Goal: Use online tool/utility: Utilize a website feature to perform a specific function

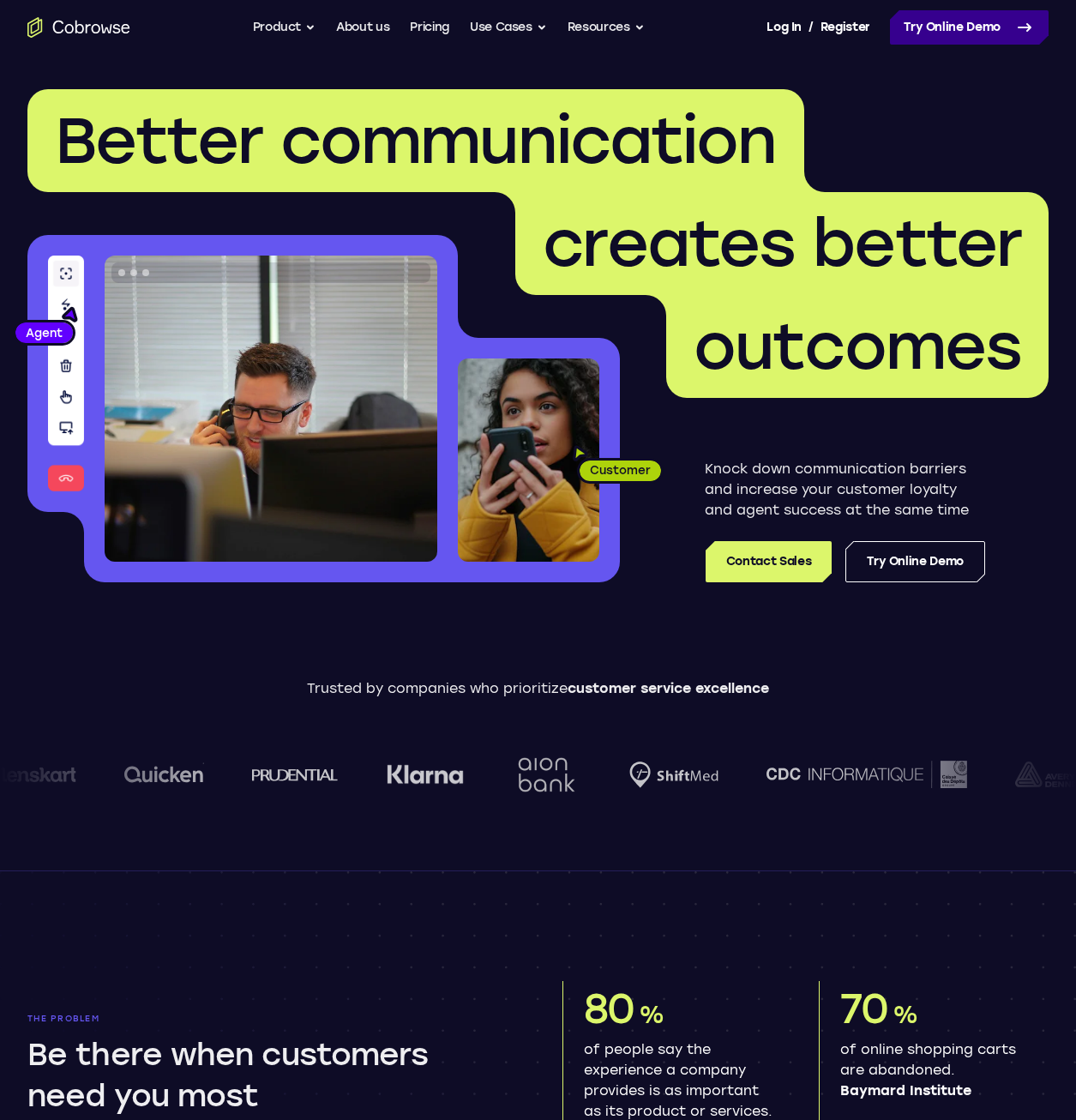
click at [927, 23] on link "Try Online Demo" at bounding box center [969, 27] width 158 height 34
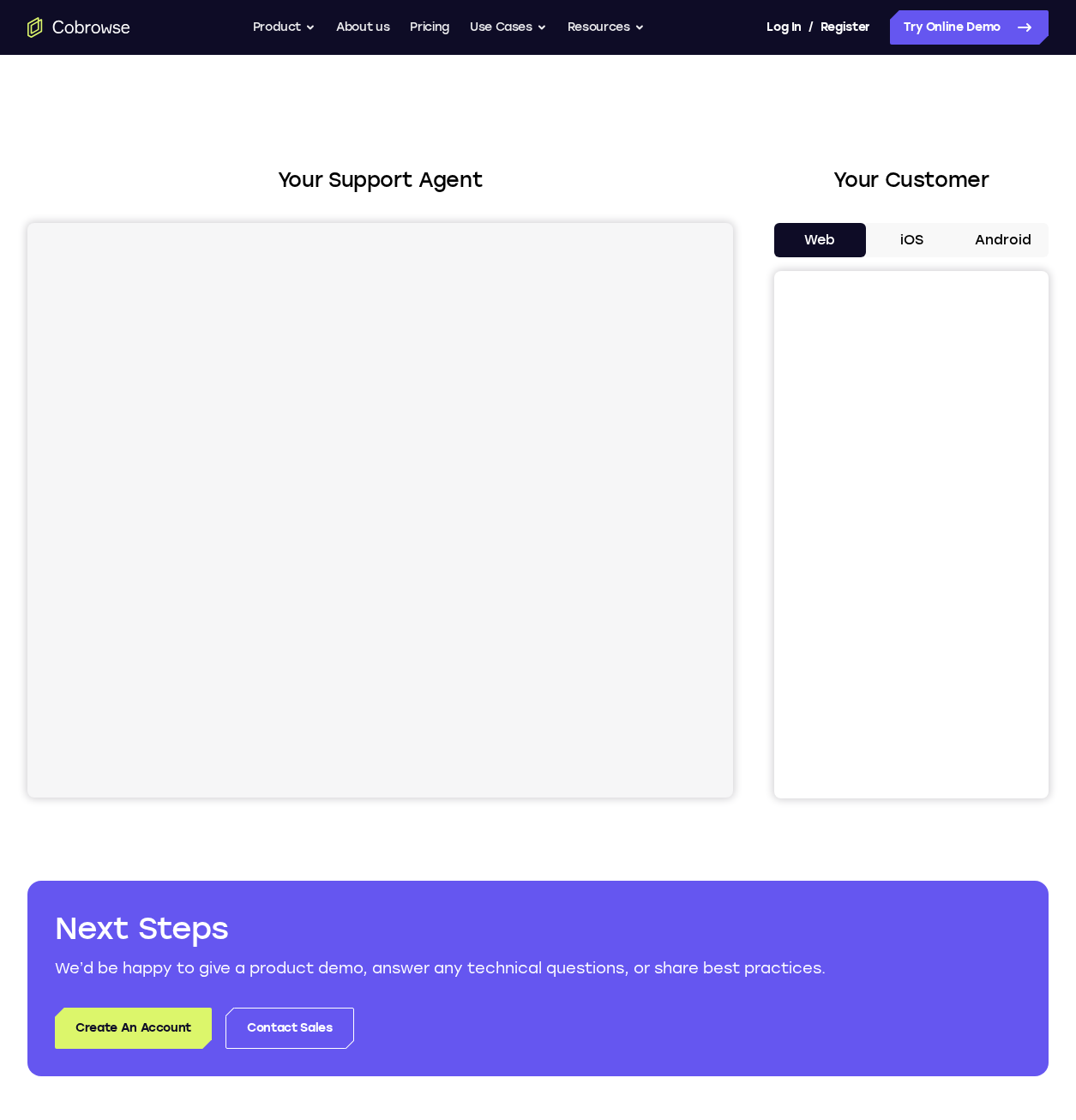
click at [904, 243] on button "iOS" at bounding box center [912, 239] width 91 height 34
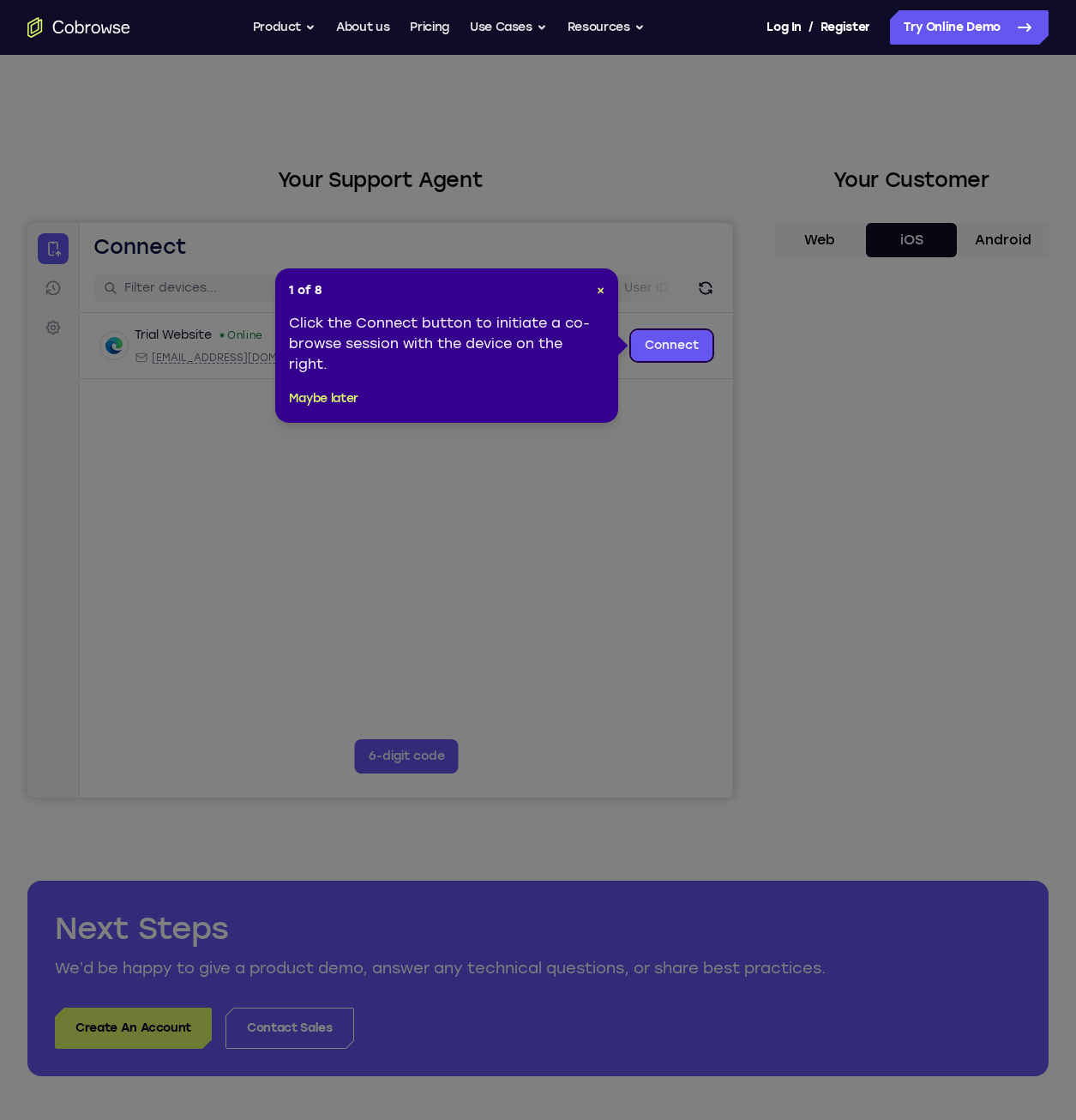
click at [303, 207] on icon at bounding box center [544, 560] width 1089 height 1120
click at [667, 345] on link "Connect" at bounding box center [672, 346] width 82 height 31
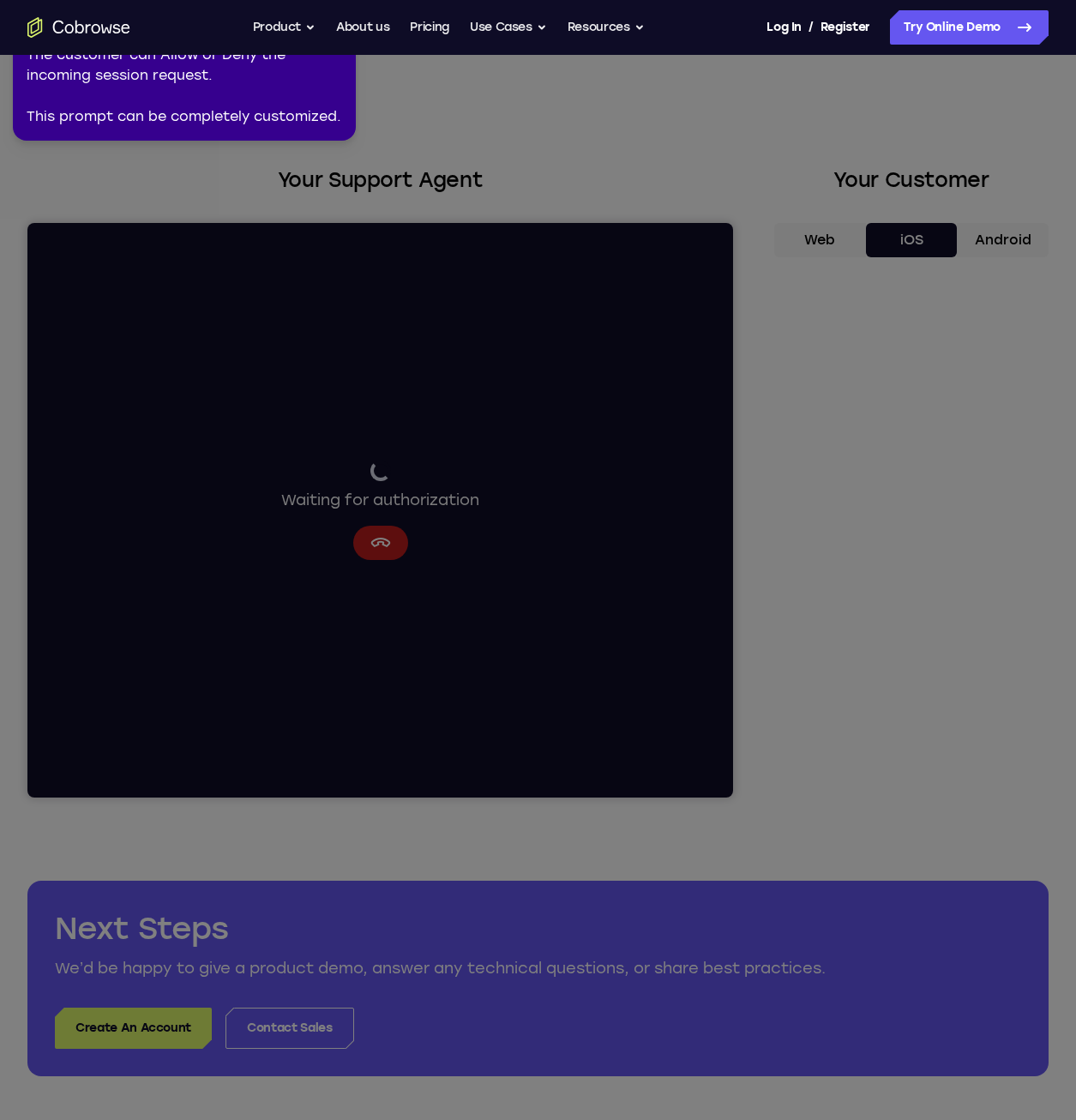
click at [280, 112] on div "The customer can Allow or Deny the incoming session request. This prompt can be…" at bounding box center [184, 86] width 316 height 83
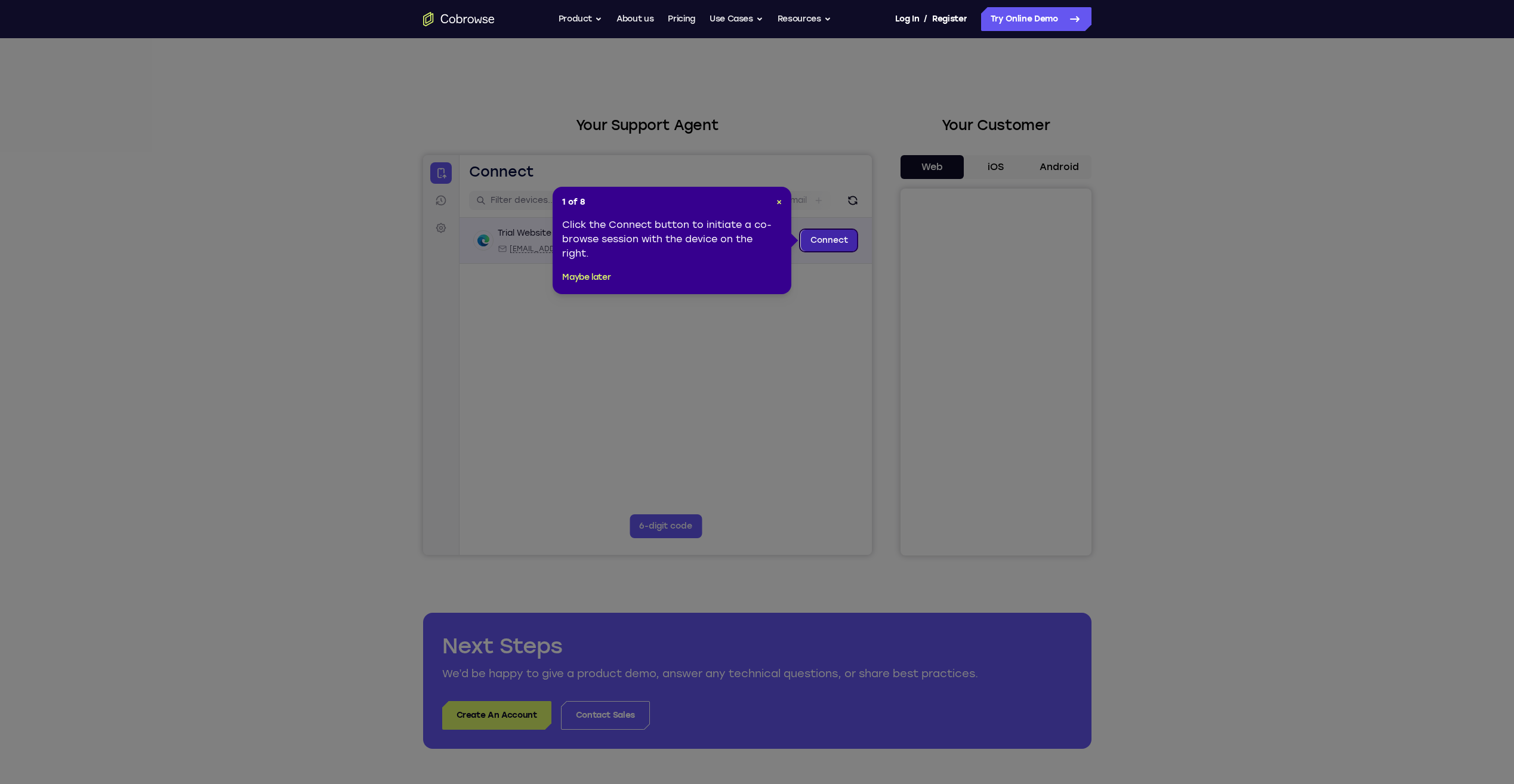
click at [817, 239] on link "Connect" at bounding box center [829, 241] width 57 height 22
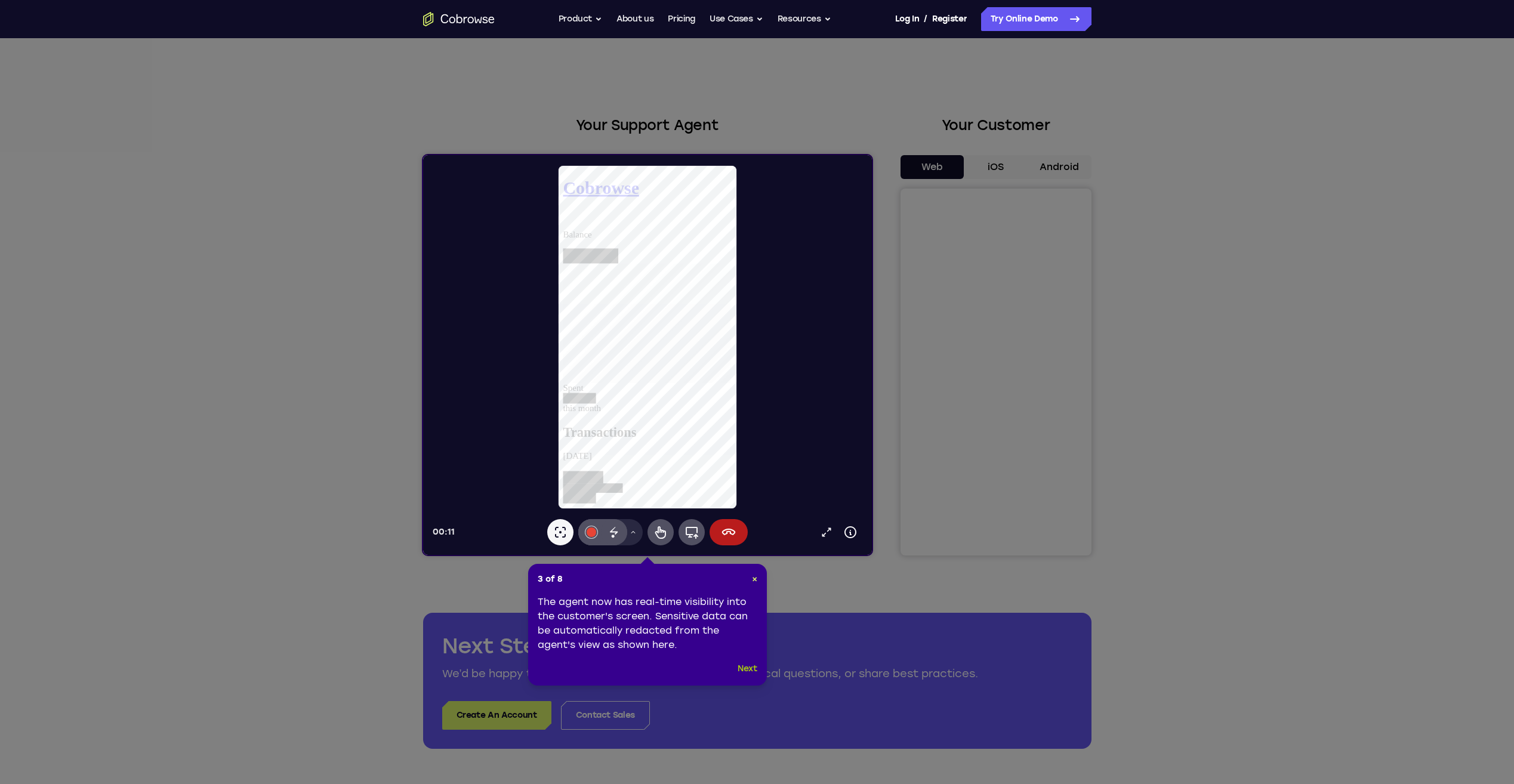
click at [746, 668] on button "Next" at bounding box center [747, 668] width 20 height 14
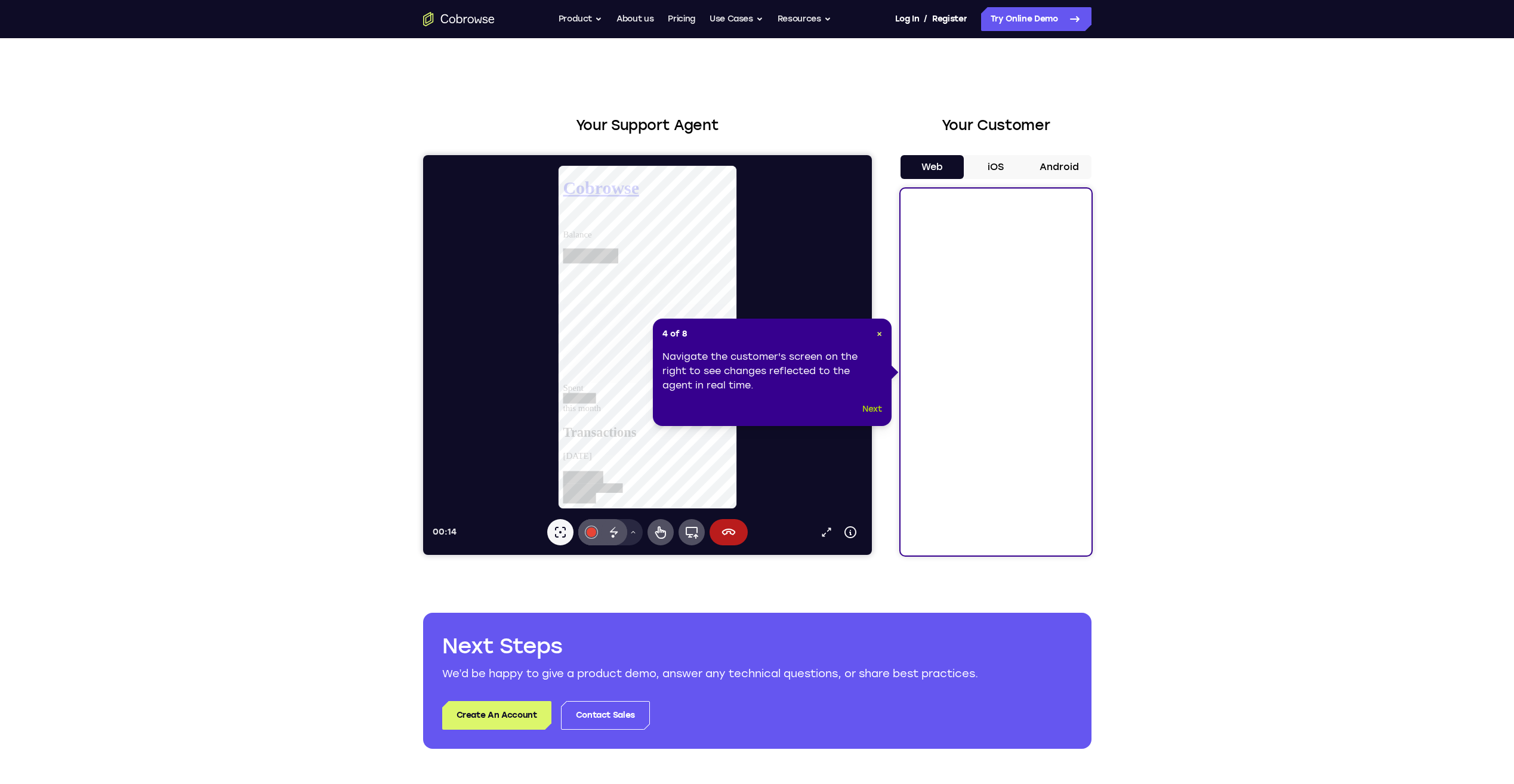
click at [870, 409] on button "Next" at bounding box center [872, 409] width 20 height 14
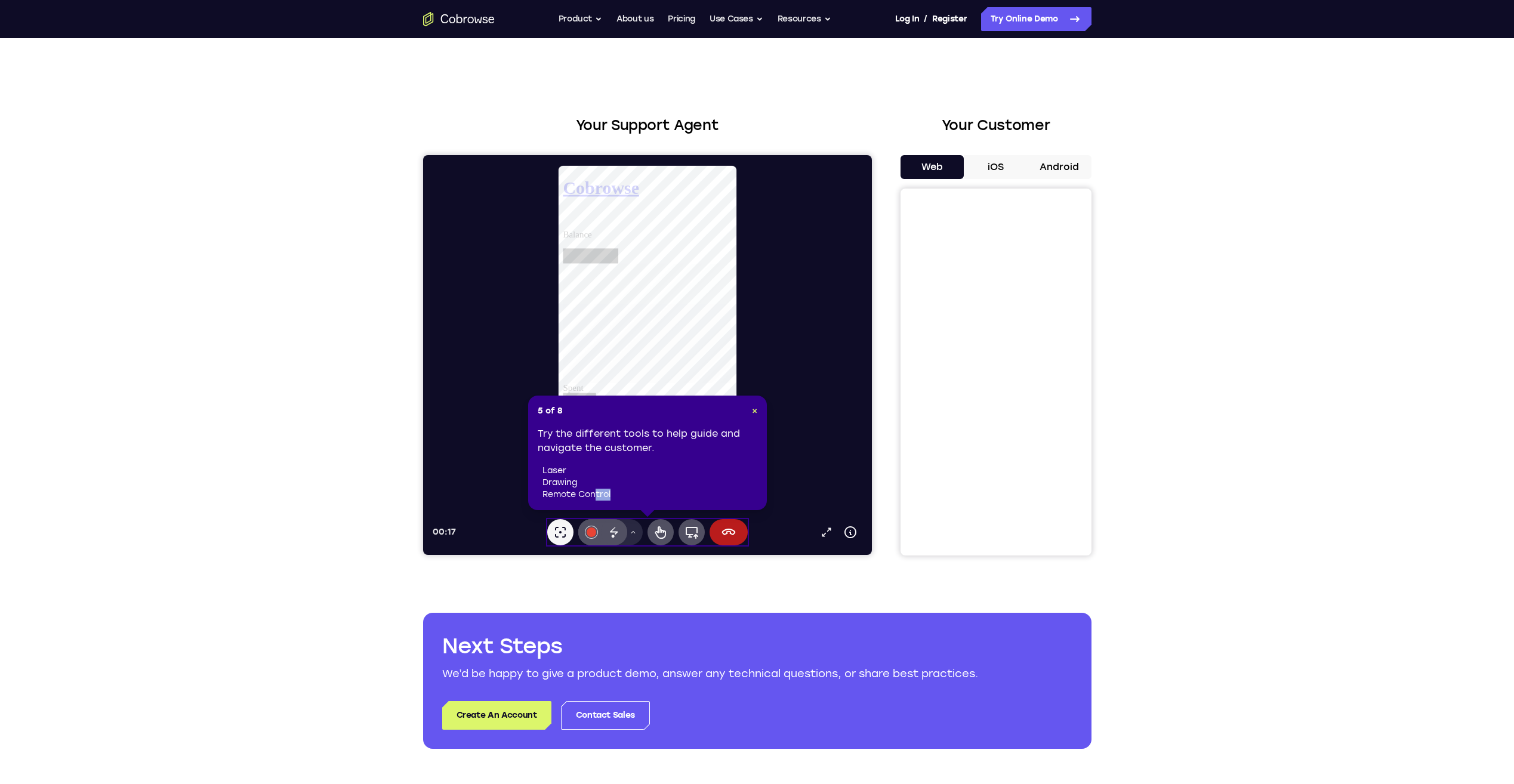
drag, startPoint x: 595, startPoint y: 499, endPoint x: 635, endPoint y: 497, distance: 40.0
click at [635, 497] on li "remote control" at bounding box center [650, 494] width 215 height 12
copy li "trol"
click at [752, 410] on span "×" at bounding box center [754, 411] width 5 height 10
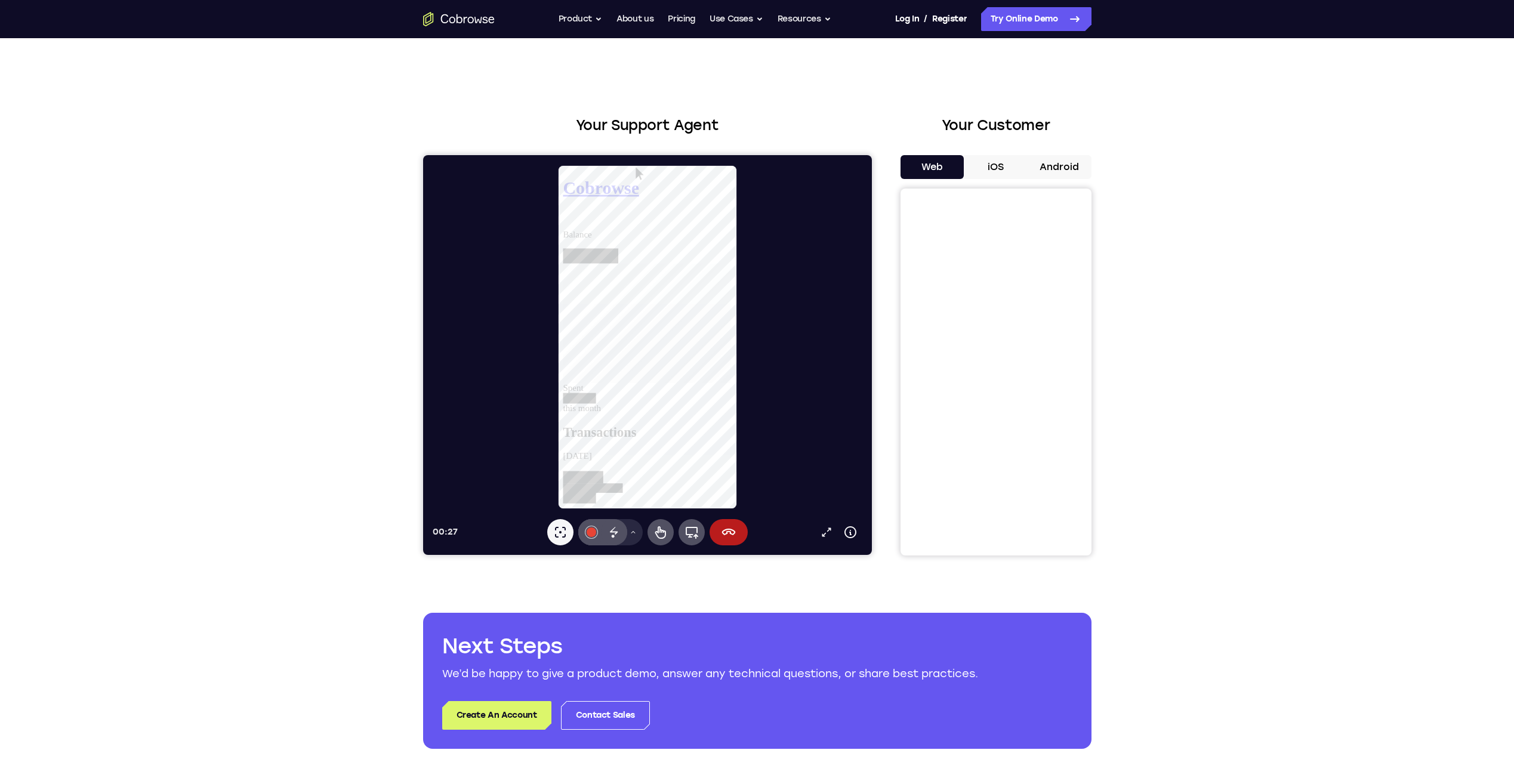
click at [988, 166] on button "iOS" at bounding box center [996, 166] width 64 height 24
click at [726, 534] on icon at bounding box center [728, 532] width 14 height 7
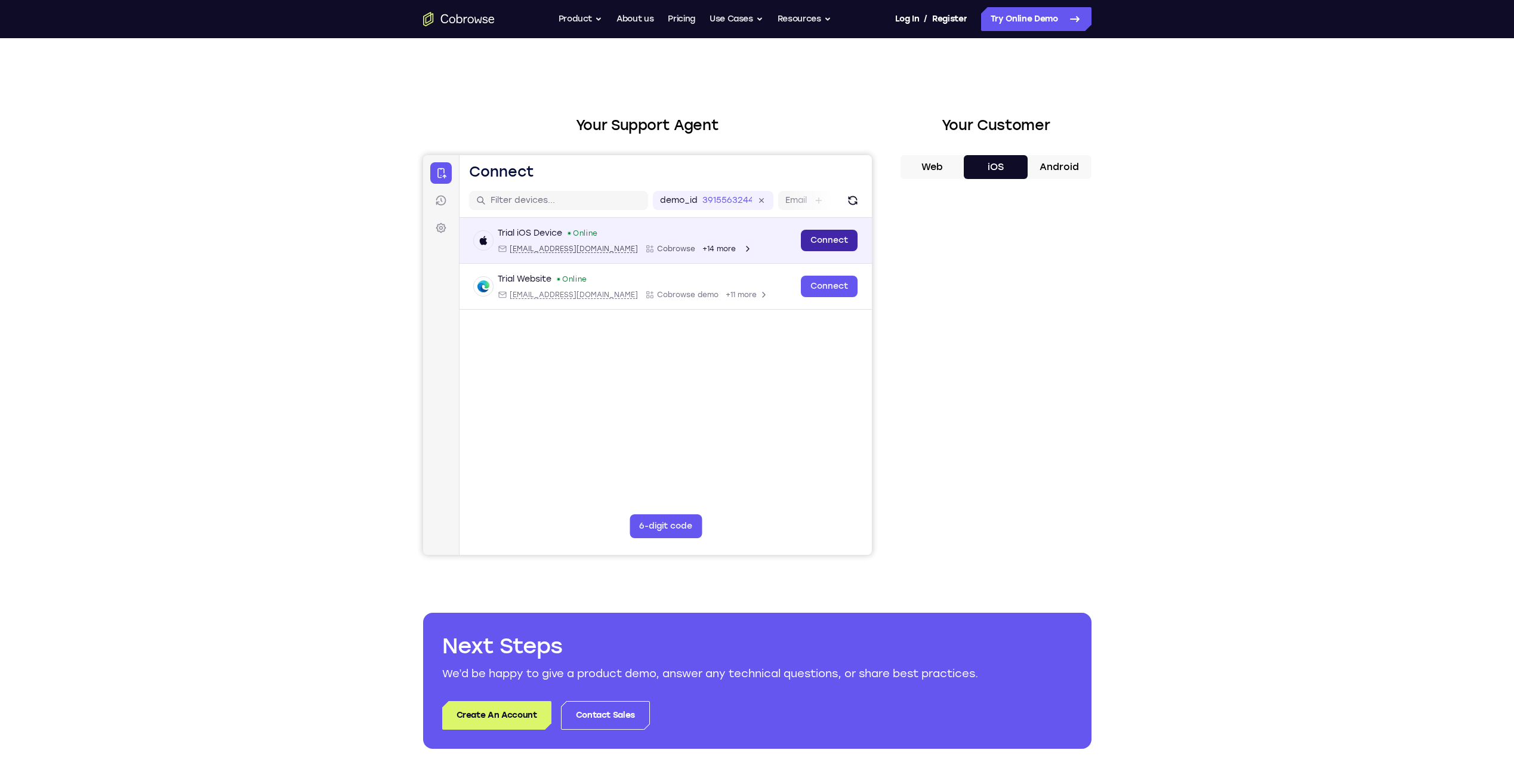
click at [831, 241] on link "Connect" at bounding box center [829, 241] width 57 height 22
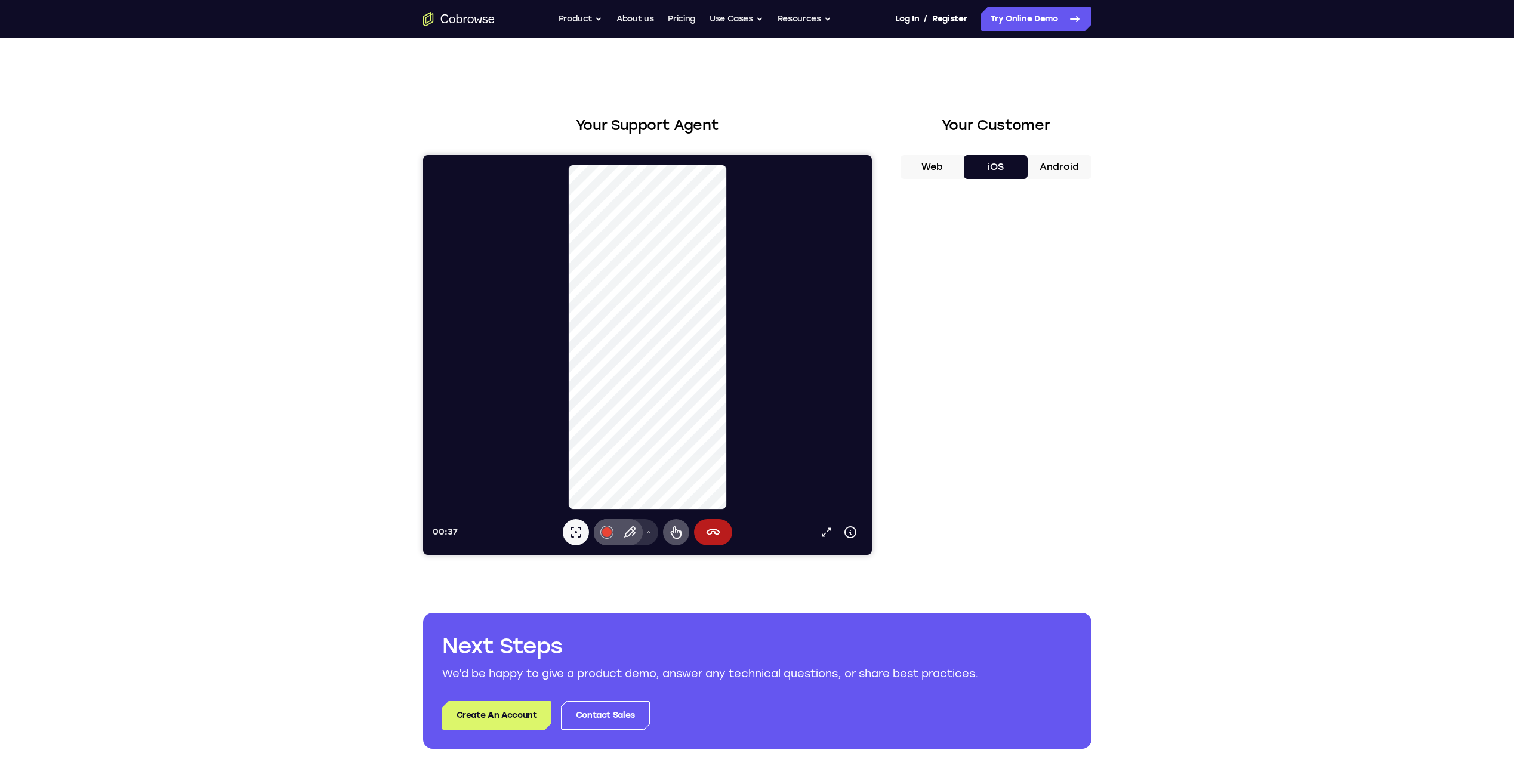
click at [645, 532] on icon at bounding box center [648, 532] width 7 height 7
click at [585, 564] on div "Your Support Agent Your Customer Web iOS Android Next Steps We’d be happy to gi…" at bounding box center [757, 431] width 764 height 787
click at [645, 536] on button "Drawing tools menu" at bounding box center [648, 532] width 19 height 26
click at [645, 534] on icon at bounding box center [648, 532] width 7 height 7
click at [1055, 159] on button "Android" at bounding box center [1059, 166] width 64 height 24
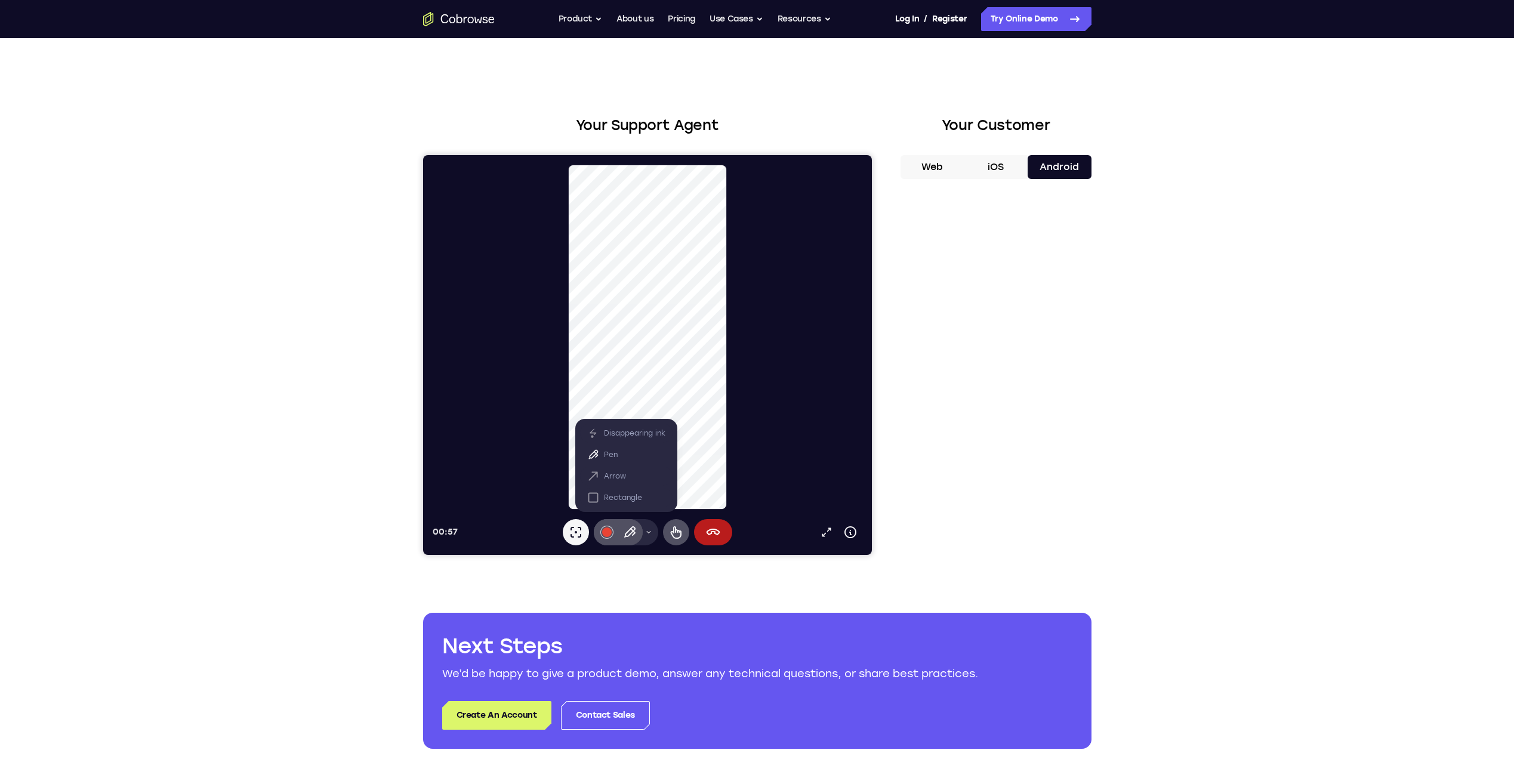
click at [999, 167] on button "iOS" at bounding box center [996, 166] width 64 height 24
click at [648, 536] on button "Drawing tools menu" at bounding box center [648, 532] width 19 height 26
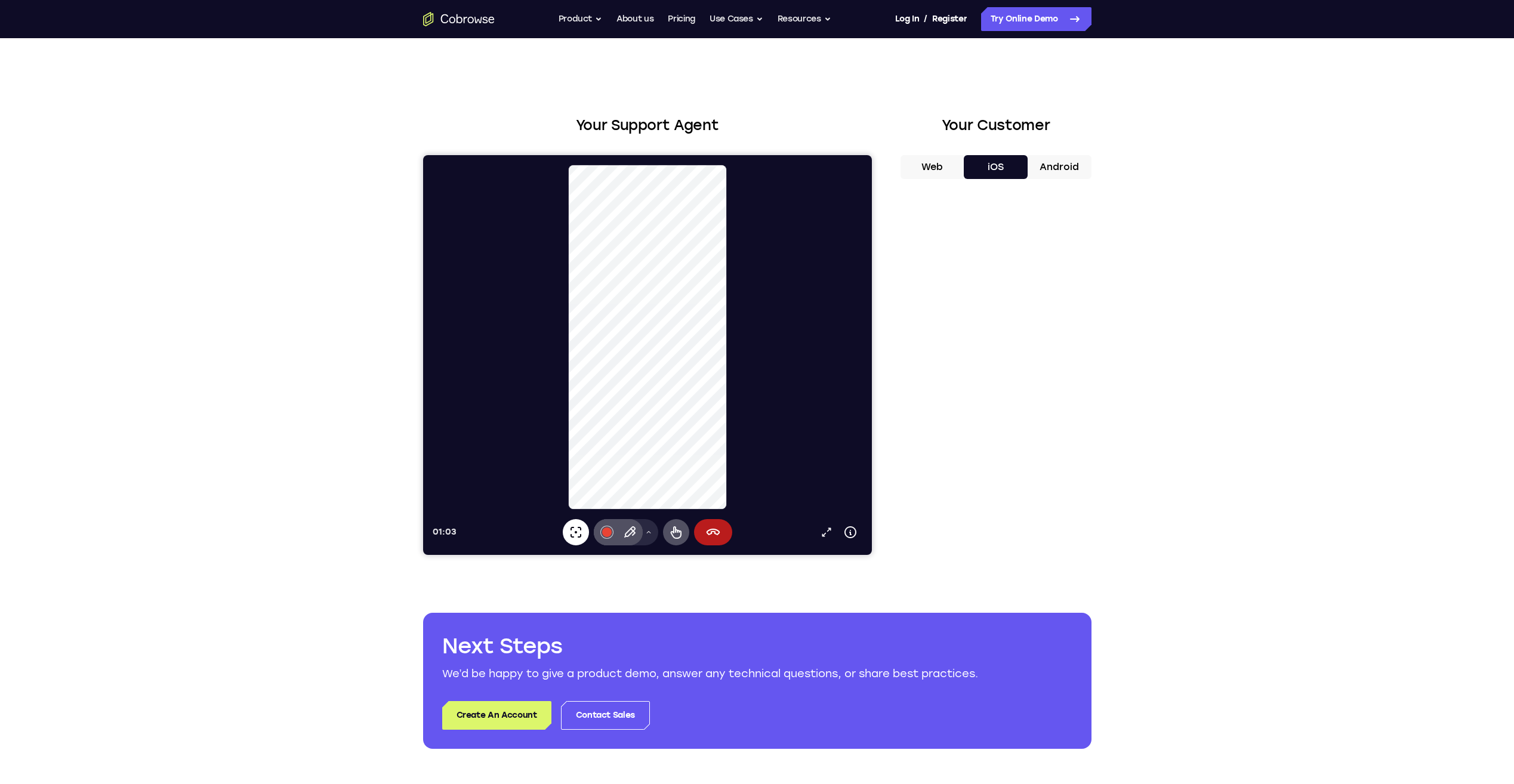
click at [576, 534] on icon at bounding box center [575, 532] width 14 height 14
click at [702, 538] on button "End session" at bounding box center [712, 532] width 38 height 26
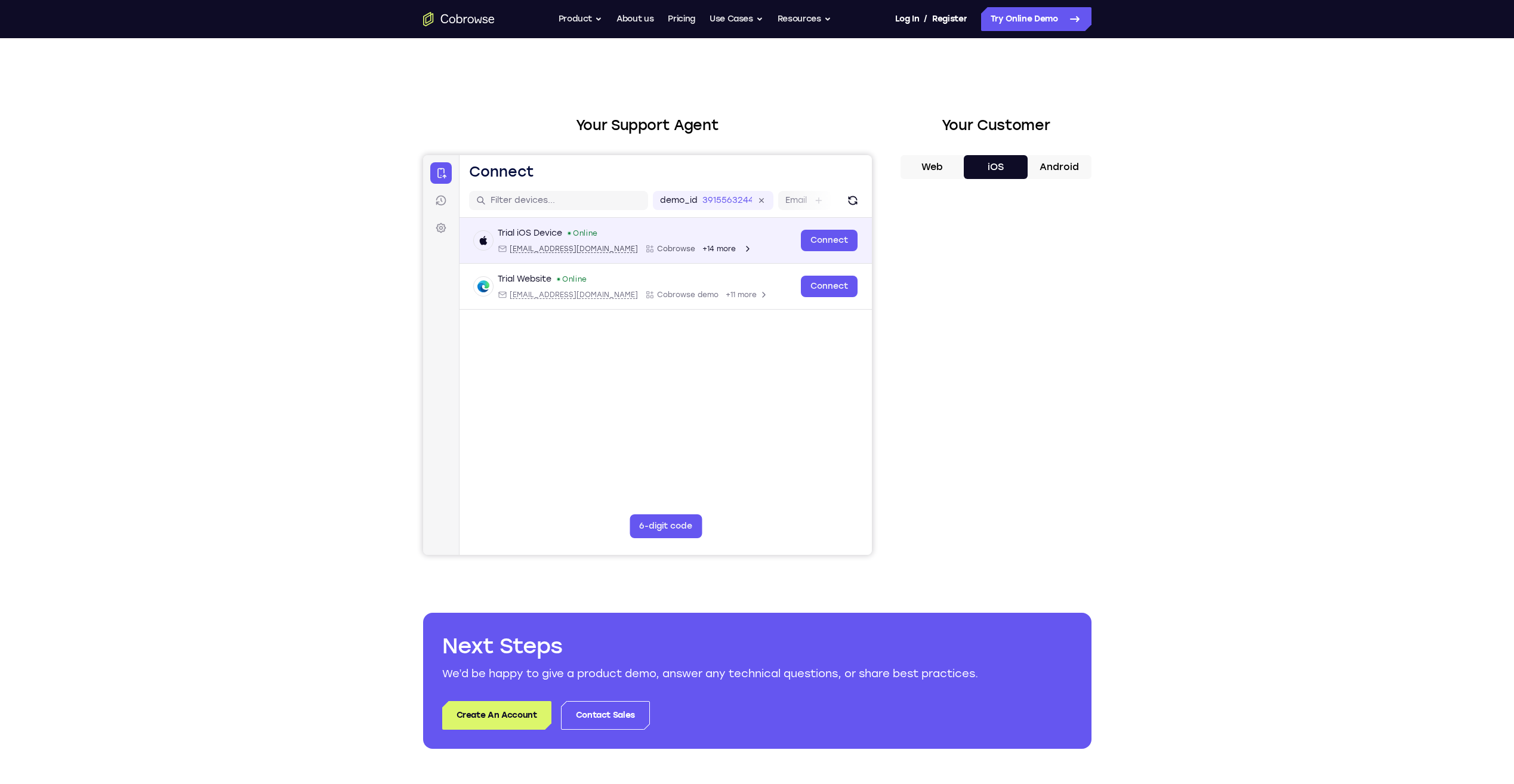
click at [742, 246] on icon "Open device details" at bounding box center [747, 249] width 9 height 9
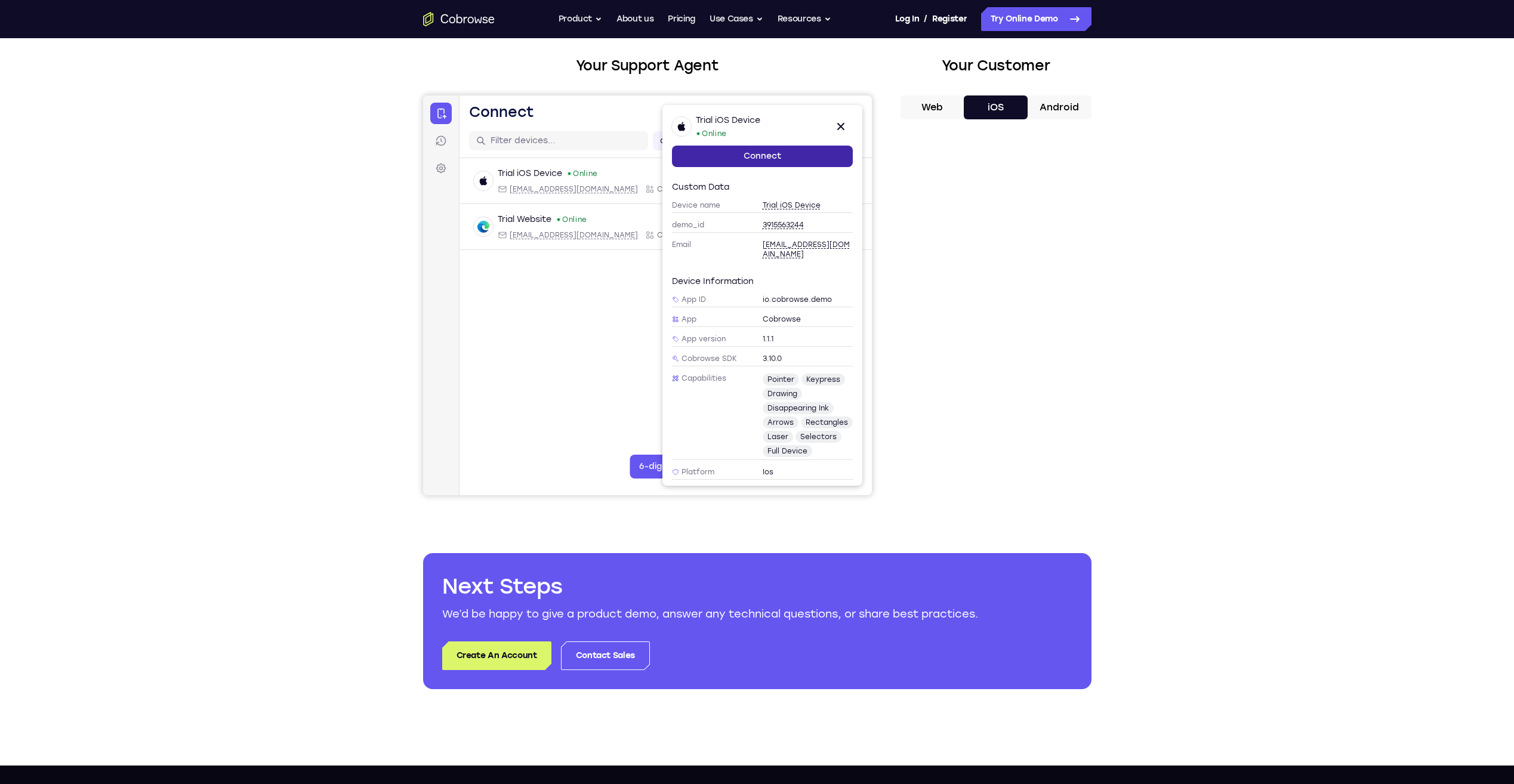
click at [758, 155] on link "Connect" at bounding box center [761, 156] width 181 height 22
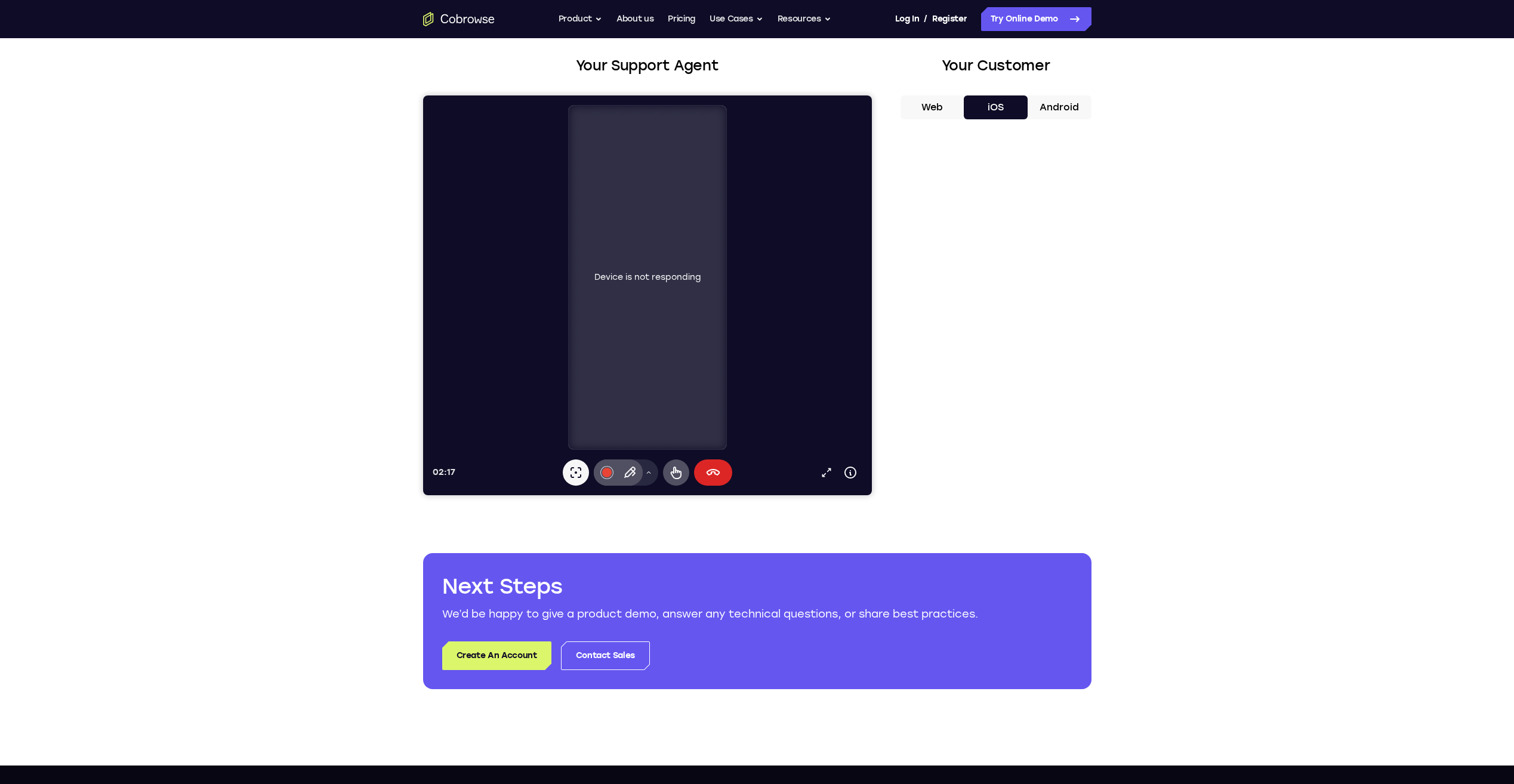
click at [712, 475] on icon at bounding box center [712, 472] width 14 height 14
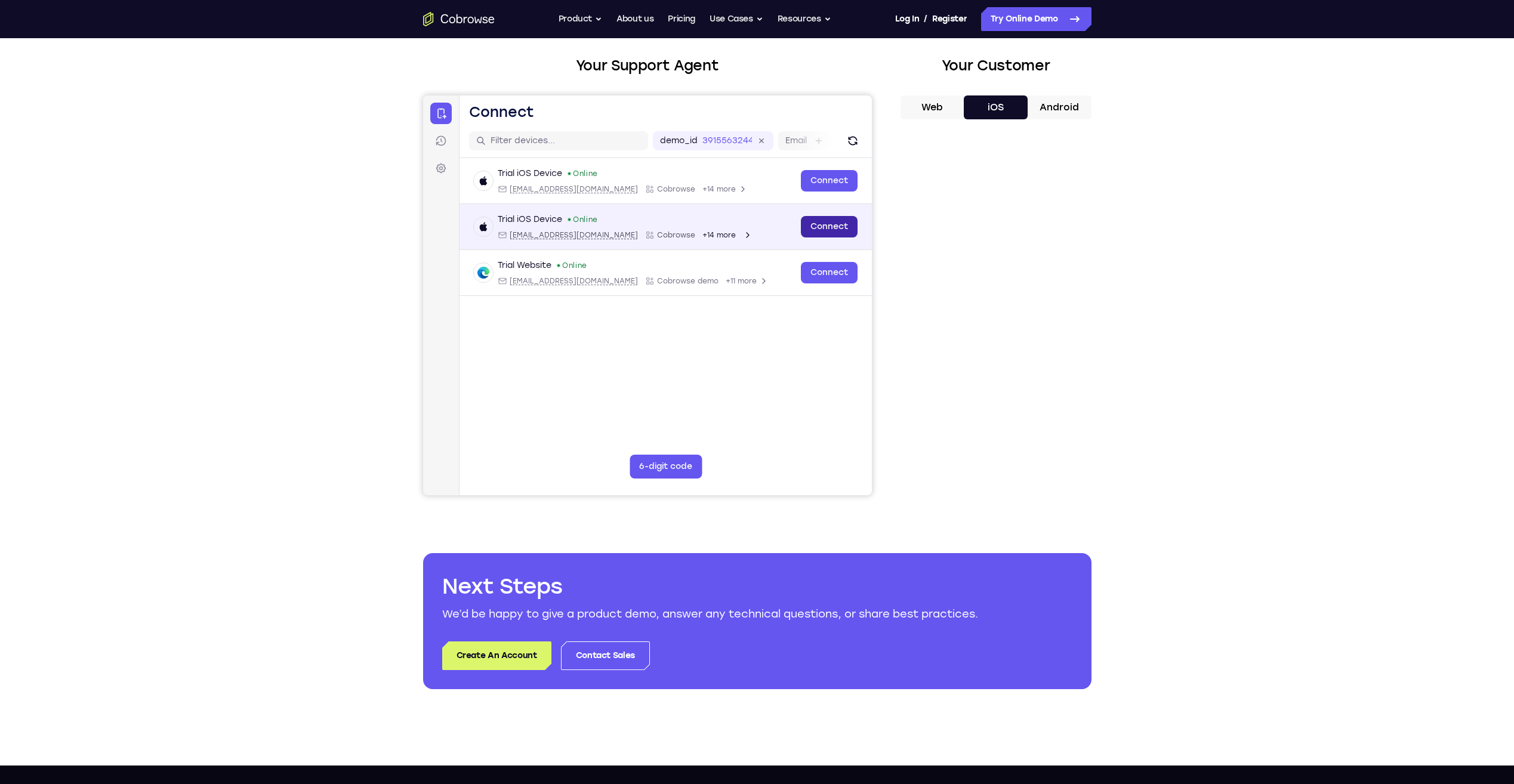
drag, startPoint x: 823, startPoint y: 235, endPoint x: 1669, endPoint y: 105, distance: 855.9
click at [823, 235] on link "Connect" at bounding box center [829, 227] width 57 height 22
